Goal: Task Accomplishment & Management: Manage account settings

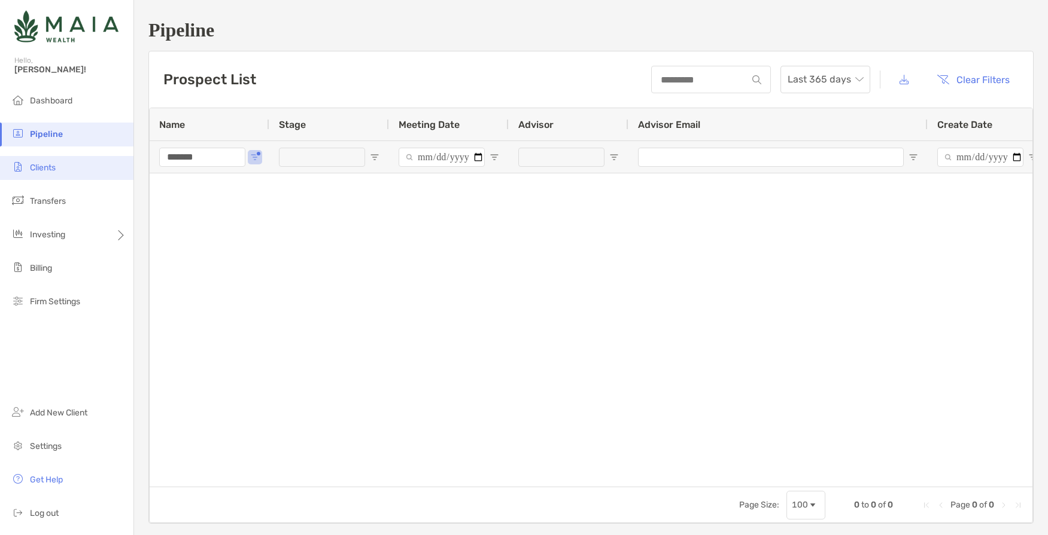
click at [60, 168] on li "Clients" at bounding box center [66, 168] width 133 height 24
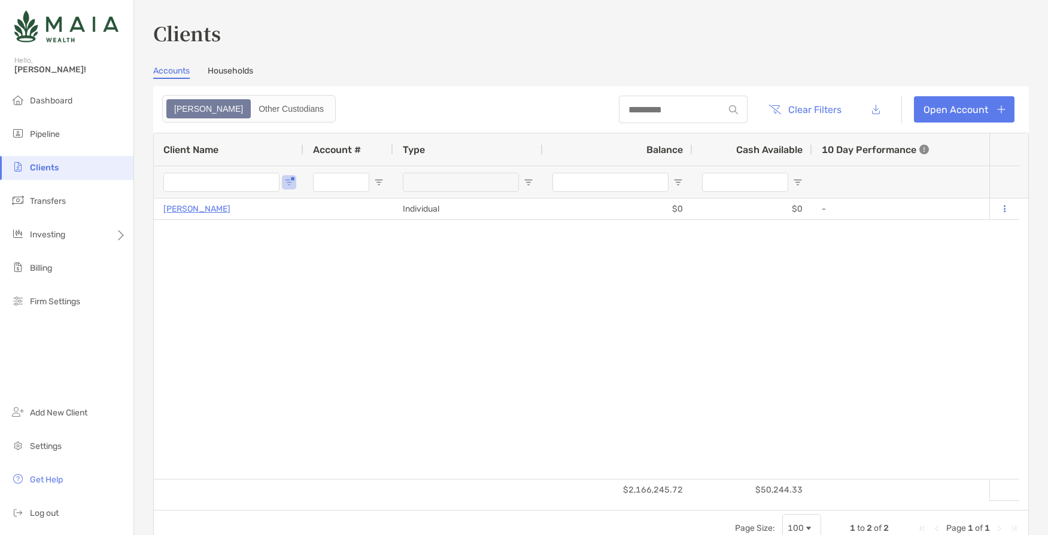
type input "*******"
click at [42, 513] on span "Log out" at bounding box center [44, 514] width 29 height 10
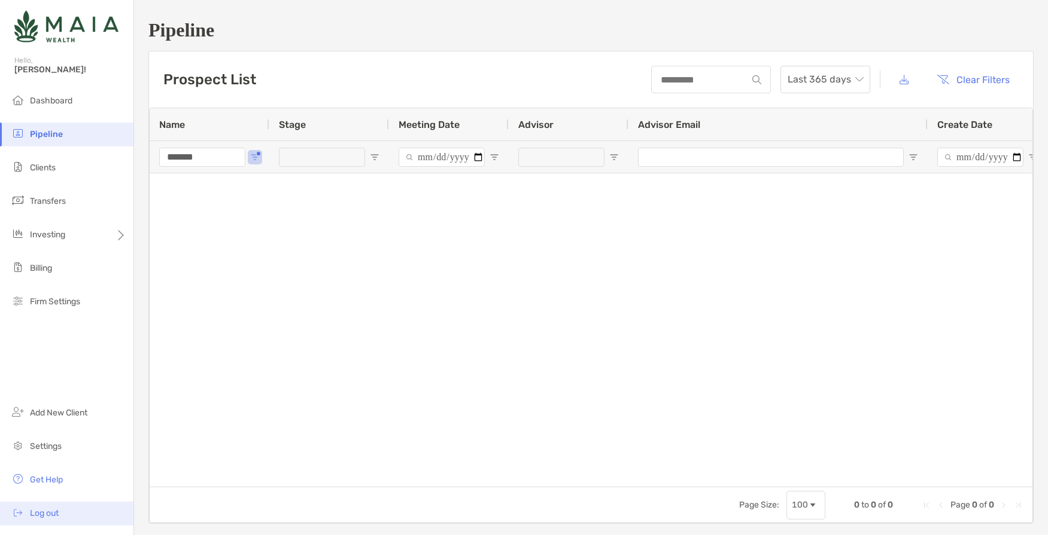
click at [44, 510] on span "Log out" at bounding box center [44, 514] width 29 height 10
